Goal: Find specific page/section: Find specific page/section

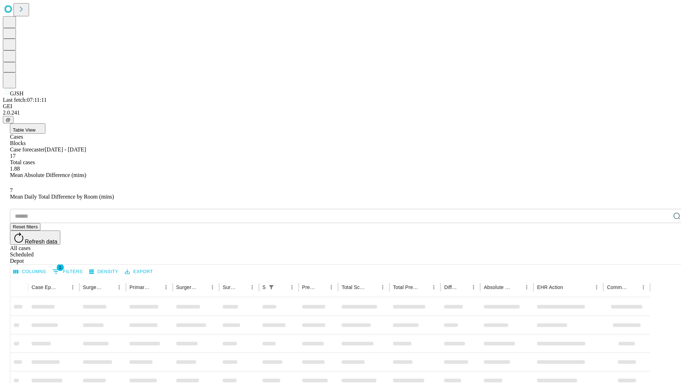
click at [663, 258] on div "Depot" at bounding box center [348, 261] width 676 height 6
